Goal: Task Accomplishment & Management: Use online tool/utility

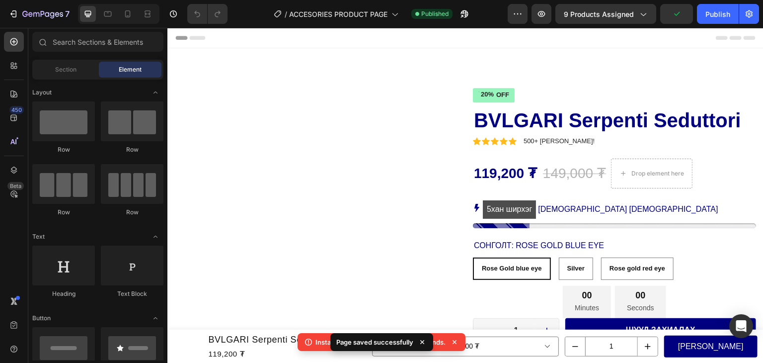
radio input "false"
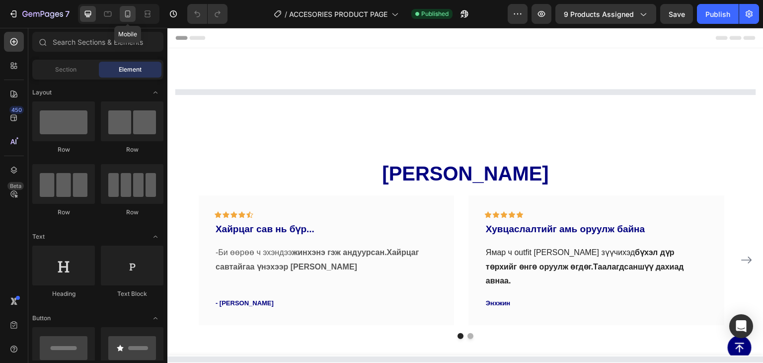
click at [130, 18] on icon at bounding box center [128, 14] width 10 height 10
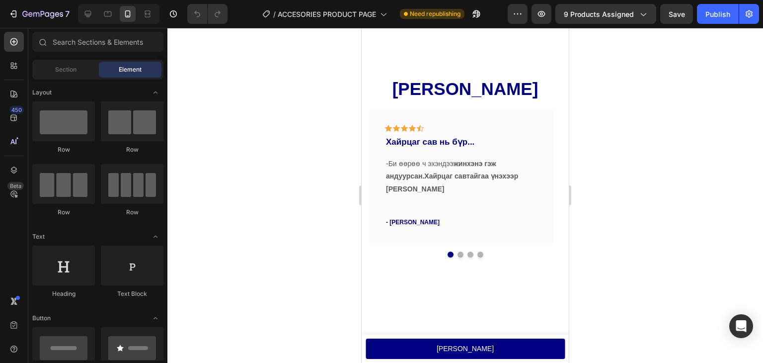
scroll to position [668, 0]
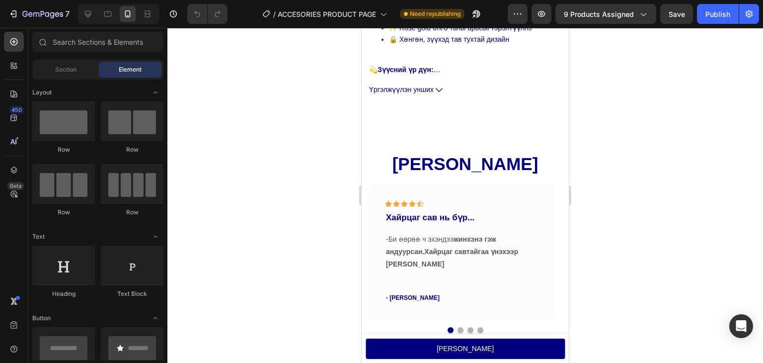
drag, startPoint x: 566, startPoint y: 98, endPoint x: 959, endPoint y: 167, distance: 399.2
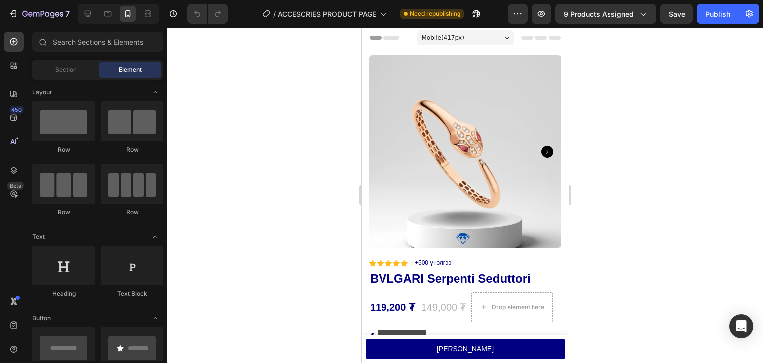
scroll to position [44, 0]
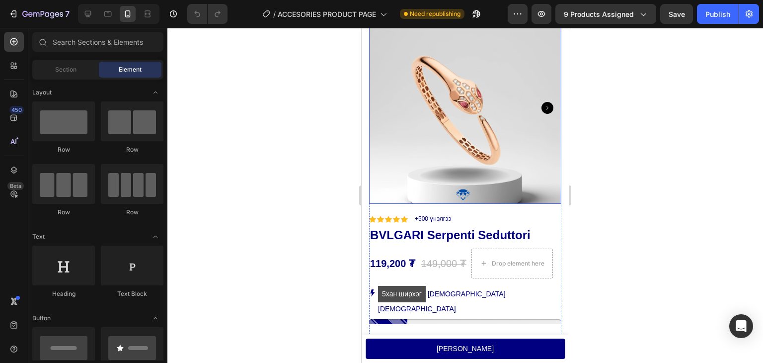
click at [542, 102] on icon "Carousel Next Arrow" at bounding box center [548, 108] width 12 height 12
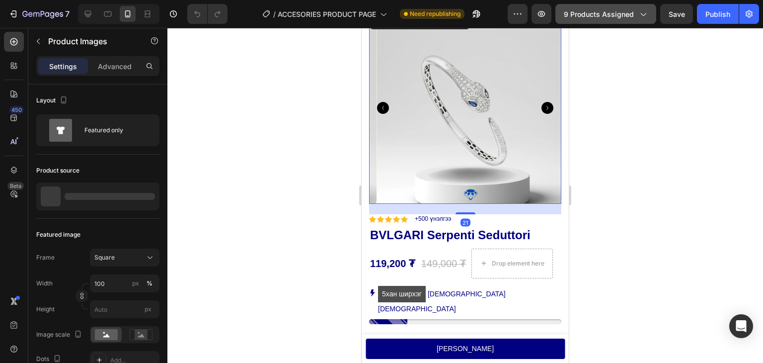
click at [578, 20] on button "9 products assigned" at bounding box center [606, 14] width 101 height 20
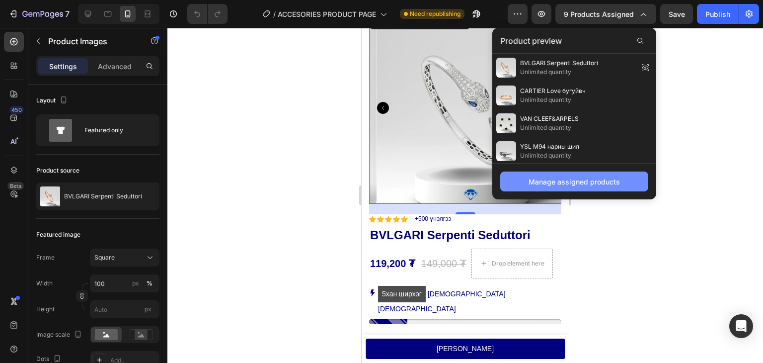
click at [571, 182] on div "Manage assigned products" at bounding box center [574, 181] width 91 height 10
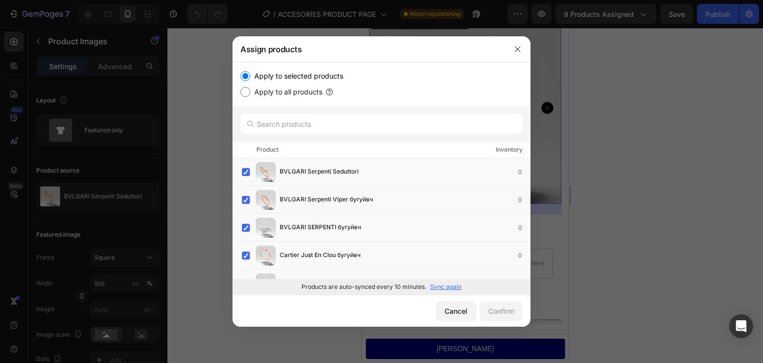
click at [113, 315] on div at bounding box center [105, 318] width 16 height 7
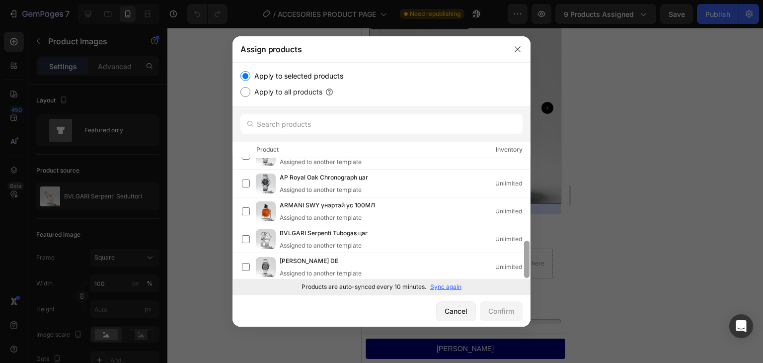
scroll to position [269, 0]
drag, startPoint x: 528, startPoint y: 172, endPoint x: 537, endPoint y: 291, distance: 119.1
click at [537, 291] on div "Assign products Apply to selected products Apply to all products Product Invent…" at bounding box center [381, 181] width 763 height 363
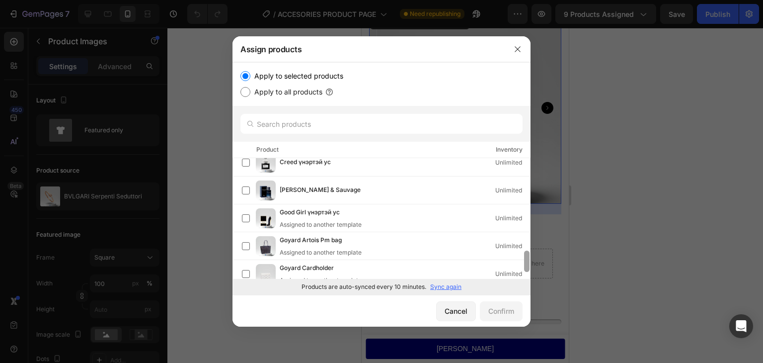
scroll to position [519, 0]
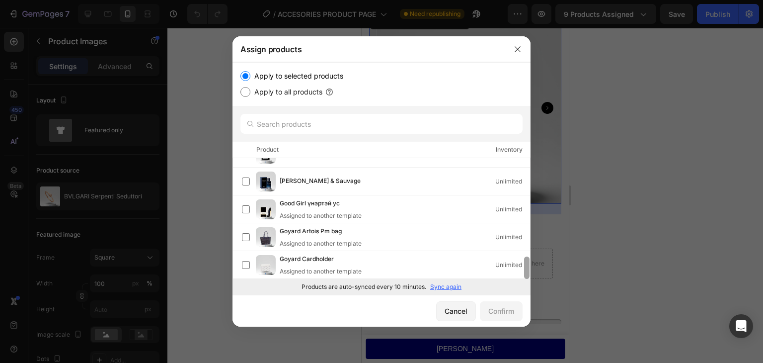
drag, startPoint x: 527, startPoint y: 227, endPoint x: 514, endPoint y: 285, distance: 59.1
click at [514, 285] on div "Apply to selected products Apply to all products Product Inventory BVLGARI Serp…" at bounding box center [382, 178] width 298 height 233
drag, startPoint x: 529, startPoint y: 262, endPoint x: 529, endPoint y: 276, distance: 13.4
click at [529, 276] on div at bounding box center [526, 267] width 5 height 22
drag, startPoint x: 527, startPoint y: 267, endPoint x: 527, endPoint y: 281, distance: 13.4
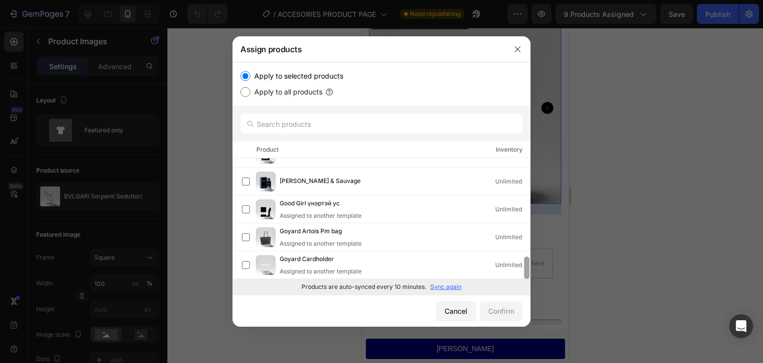
click at [527, 281] on div "Apply to selected products Apply to all products Product Inventory BVLGARI Serp…" at bounding box center [382, 178] width 298 height 233
click at [355, 125] on input "text" at bounding box center [382, 124] width 282 height 20
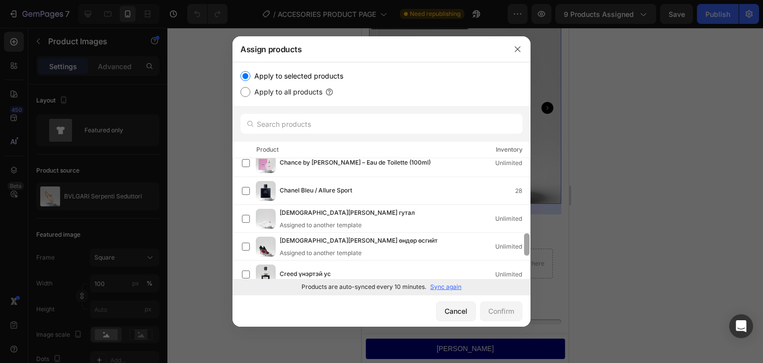
drag, startPoint x: 526, startPoint y: 255, endPoint x: 529, endPoint y: 275, distance: 19.6
click at [529, 275] on div at bounding box center [526, 218] width 7 height 121
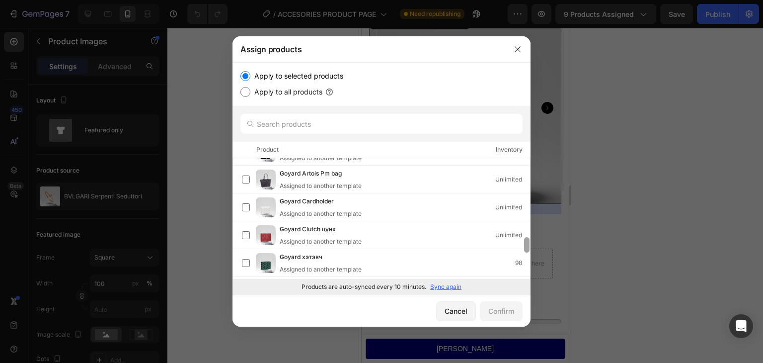
drag, startPoint x: 527, startPoint y: 249, endPoint x: 524, endPoint y: 284, distance: 34.9
click at [524, 284] on div "Apply to selected products Apply to all products Product Inventory BVLGARI Serp…" at bounding box center [382, 178] width 298 height 233
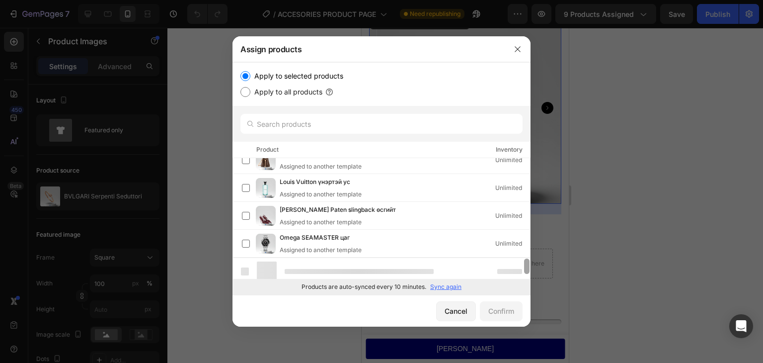
scroll to position [826, 0]
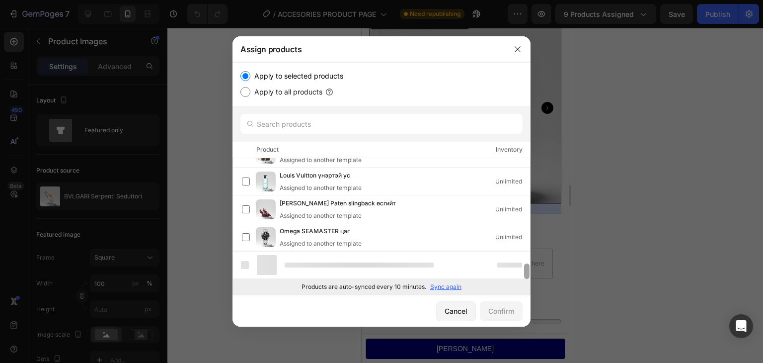
drag, startPoint x: 526, startPoint y: 240, endPoint x: 526, endPoint y: 273, distance: 33.8
click at [526, 273] on div at bounding box center [526, 270] width 5 height 15
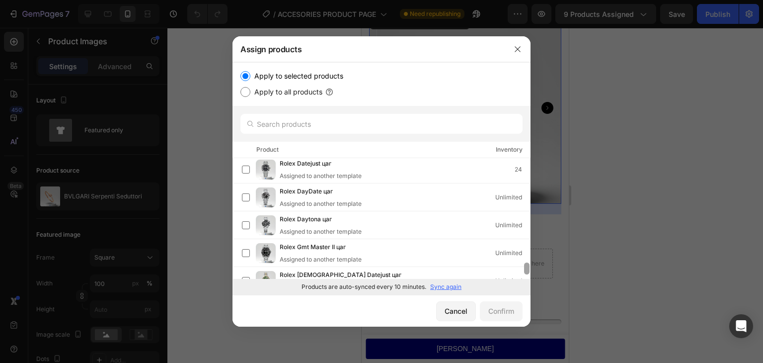
scroll to position [1076, 0]
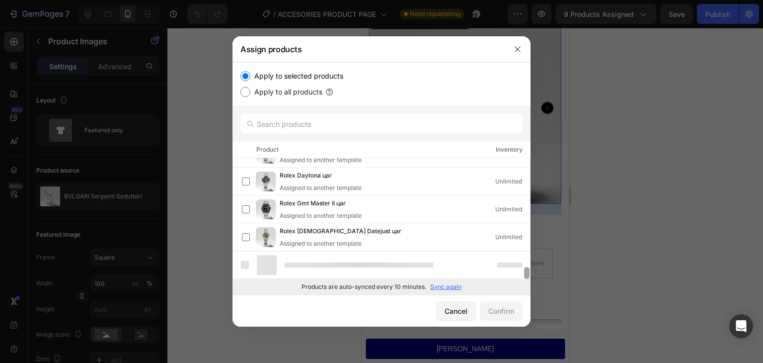
drag, startPoint x: 528, startPoint y: 248, endPoint x: 526, endPoint y: 283, distance: 35.4
click at [526, 283] on div "Apply to selected products Apply to all products Product Inventory BVLGARI Serp…" at bounding box center [382, 178] width 298 height 233
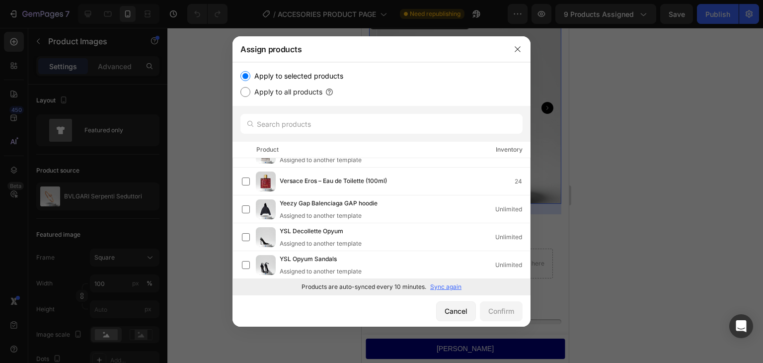
scroll to position [1327, 0]
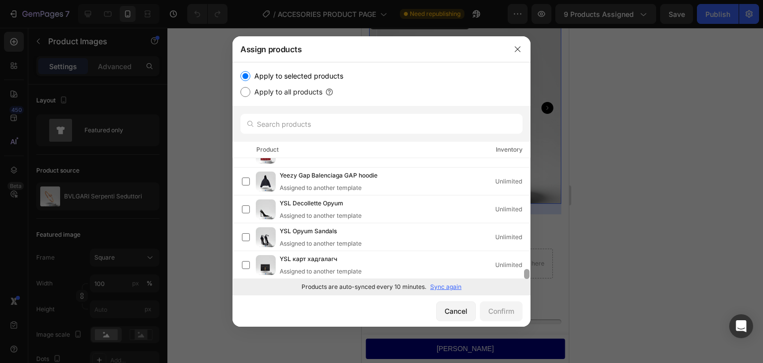
drag, startPoint x: 528, startPoint y: 255, endPoint x: 525, endPoint y: 281, distance: 26.5
click at [525, 281] on div "Apply to selected products Apply to all products Product Inventory BVLGARI Serp…" at bounding box center [382, 178] width 298 height 233
click at [527, 275] on div at bounding box center [526, 274] width 5 height 10
